Goal: Transaction & Acquisition: Subscribe to service/newsletter

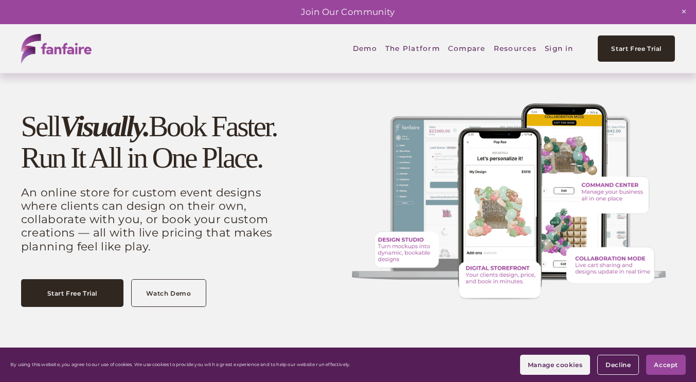
click at [666, 364] on span "Accept" at bounding box center [666, 365] width 24 height 8
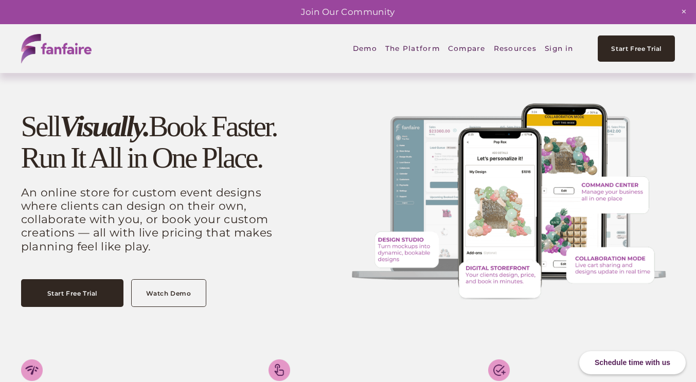
click at [563, 46] on link "Sign in" at bounding box center [559, 49] width 29 height 24
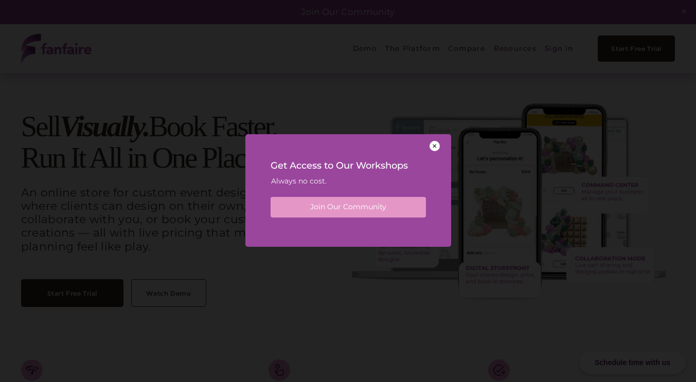
click at [432, 146] on div at bounding box center [435, 146] width 10 height 10
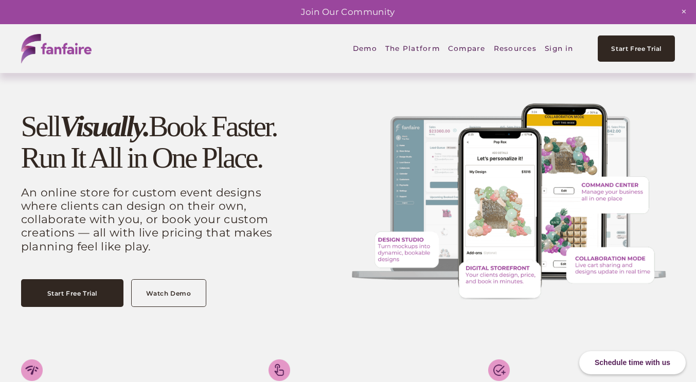
click at [565, 47] on link "Sign in" at bounding box center [559, 49] width 29 height 24
click at [559, 47] on link "Sign in" at bounding box center [559, 49] width 29 height 24
click at [557, 43] on link "Sign in" at bounding box center [559, 49] width 29 height 24
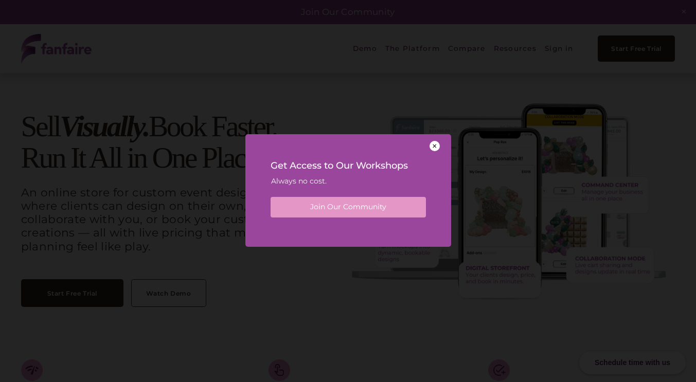
click at [435, 144] on div at bounding box center [435, 146] width 10 height 10
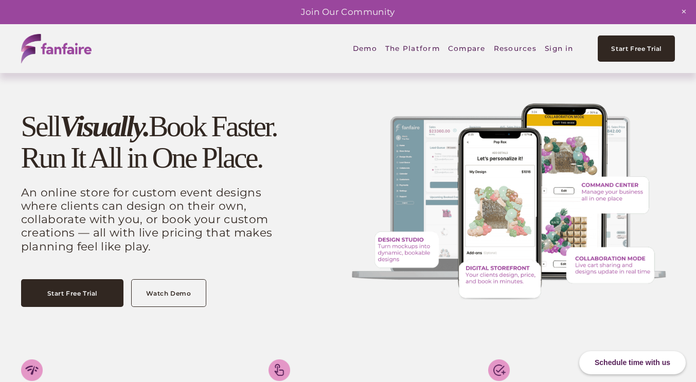
click at [553, 44] on link "Sign in" at bounding box center [559, 49] width 29 height 24
click at [555, 47] on link "Sign in" at bounding box center [559, 49] width 29 height 24
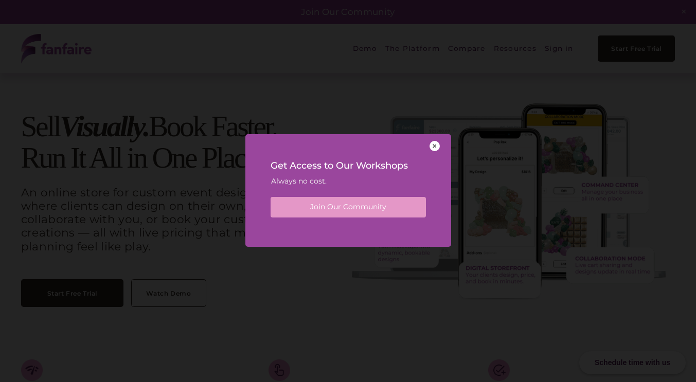
click at [436, 145] on div at bounding box center [435, 146] width 10 height 10
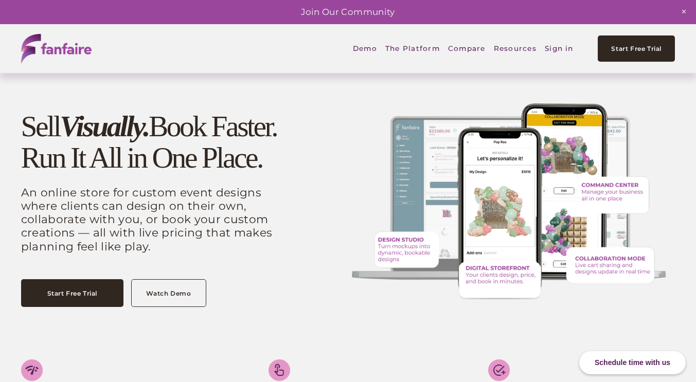
click at [562, 49] on link "Sign in" at bounding box center [559, 49] width 29 height 24
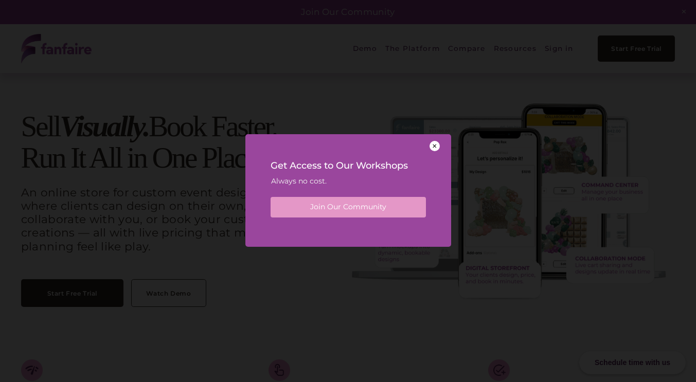
drag, startPoint x: 435, startPoint y: 144, endPoint x: 463, endPoint y: 129, distance: 31.5
click at [435, 144] on div at bounding box center [435, 146] width 10 height 10
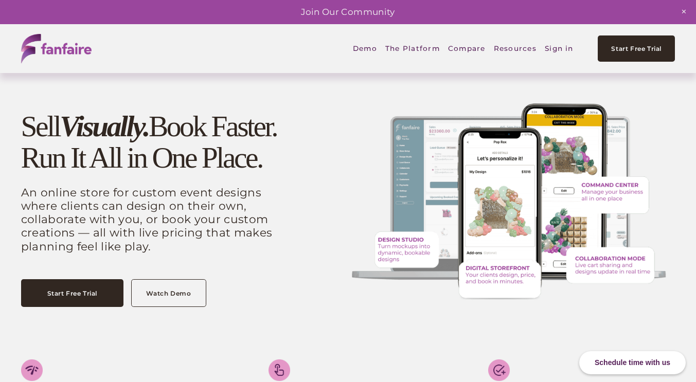
click at [562, 46] on link "Sign in" at bounding box center [559, 49] width 29 height 24
click at [650, 353] on div "Schedule time with us" at bounding box center [633, 363] width 107 height 23
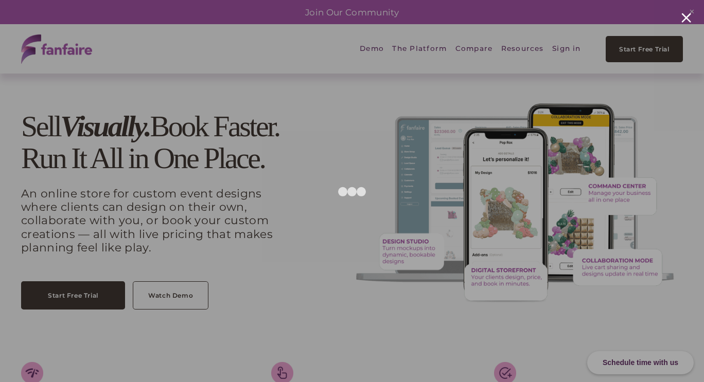
click at [686, 18] on div at bounding box center [686, 18] width 10 height 10
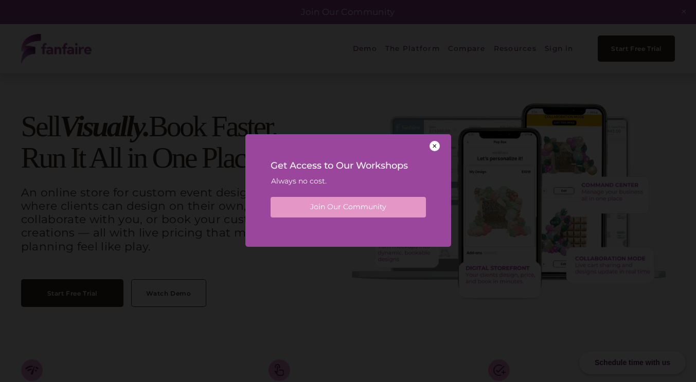
click at [435, 146] on div at bounding box center [435, 146] width 10 height 10
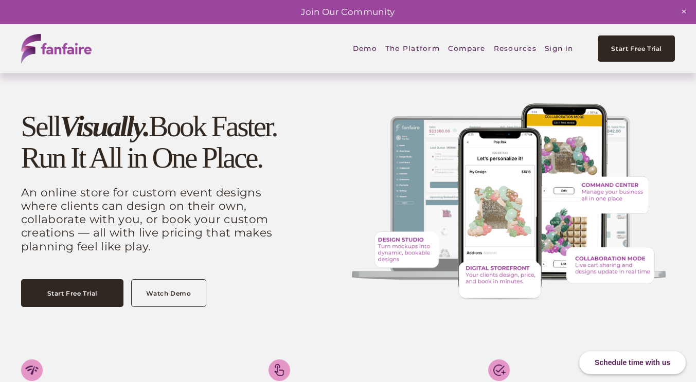
click at [566, 50] on link "Sign in" at bounding box center [559, 49] width 29 height 24
click at [643, 50] on link "Start Free Trial" at bounding box center [636, 49] width 77 height 26
click at [368, 47] on link "Demo" at bounding box center [365, 49] width 24 height 24
